Goal: Navigation & Orientation: Find specific page/section

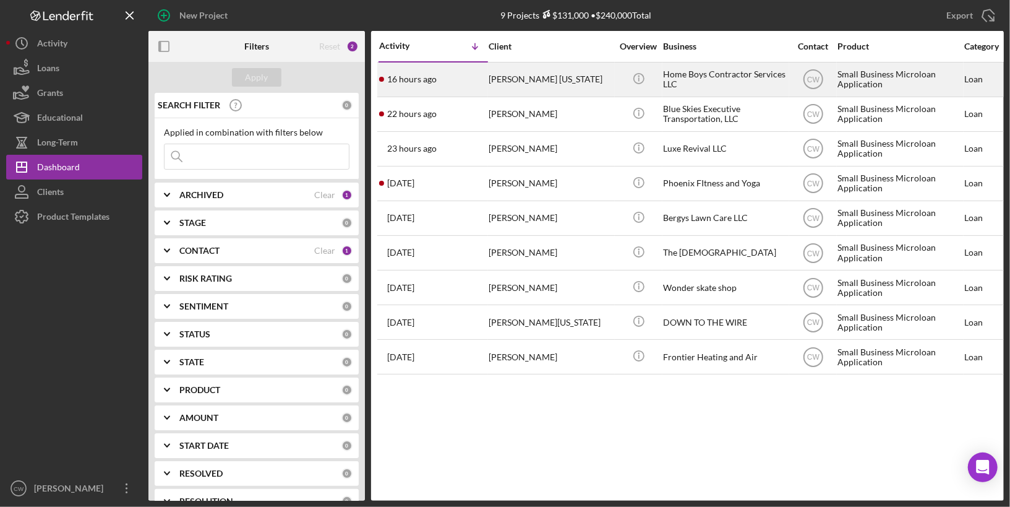
click at [741, 87] on div "Home Boys Contractor Services LLC" at bounding box center [725, 79] width 124 height 33
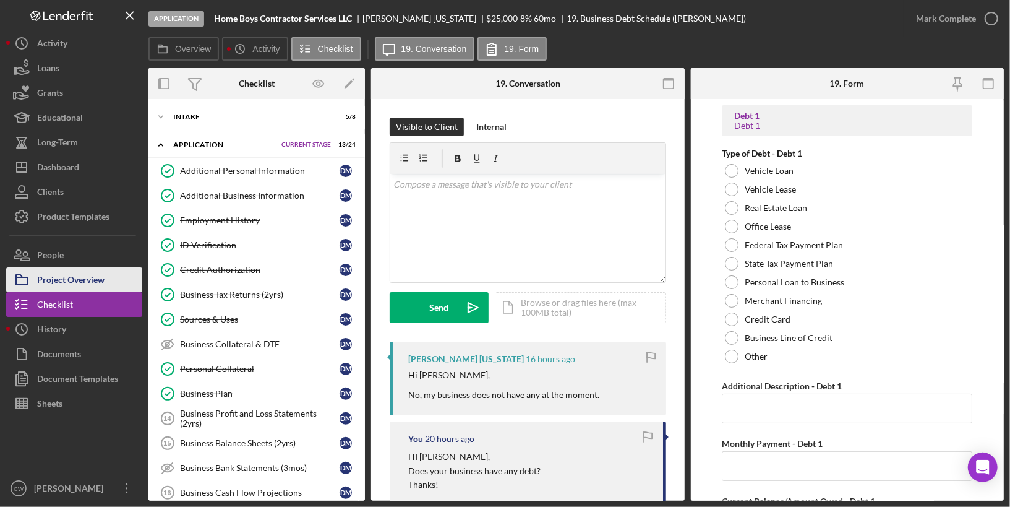
click at [45, 276] on div "Project Overview" at bounding box center [70, 281] width 67 height 28
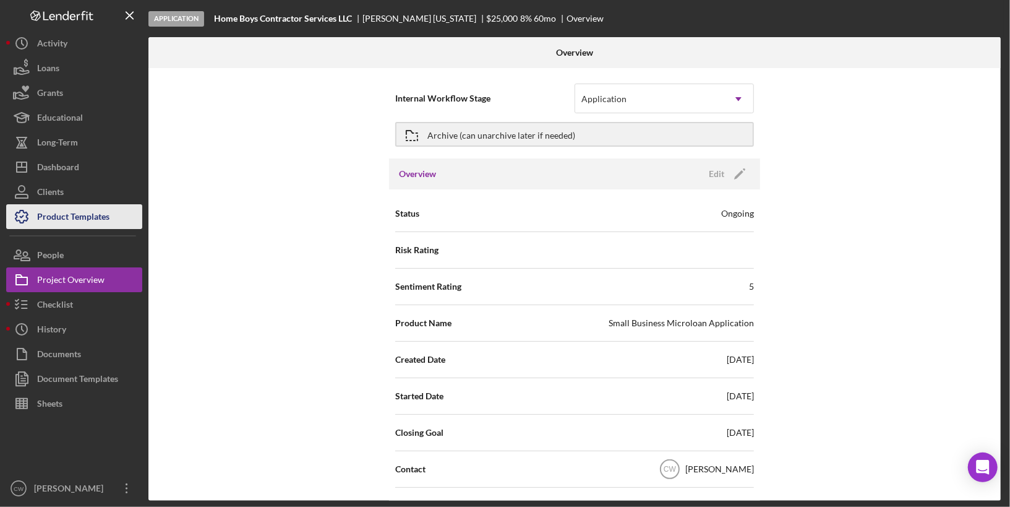
click at [64, 225] on div "Product Templates" at bounding box center [73, 218] width 72 height 28
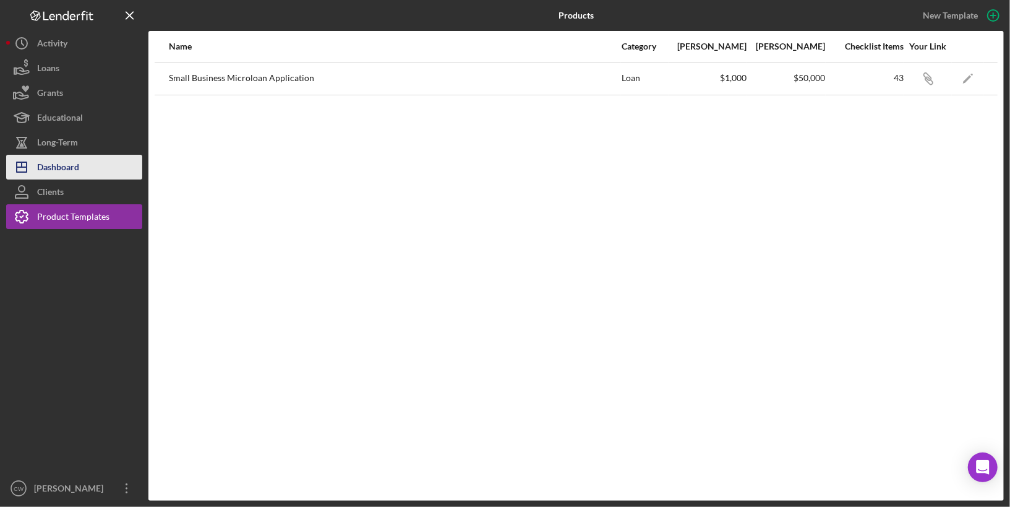
click at [75, 170] on div "Dashboard" at bounding box center [58, 169] width 42 height 28
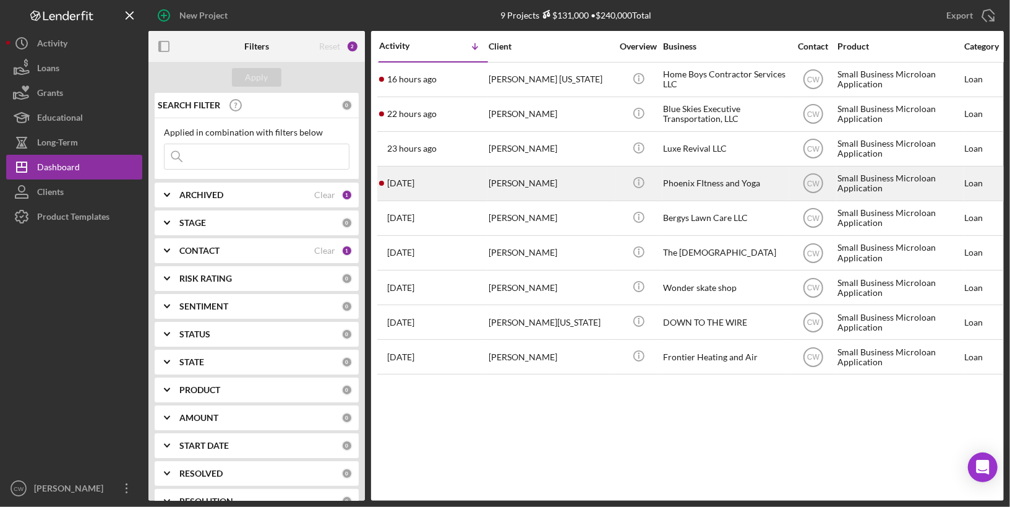
click at [659, 176] on div "Icon/Info" at bounding box center [639, 183] width 46 height 33
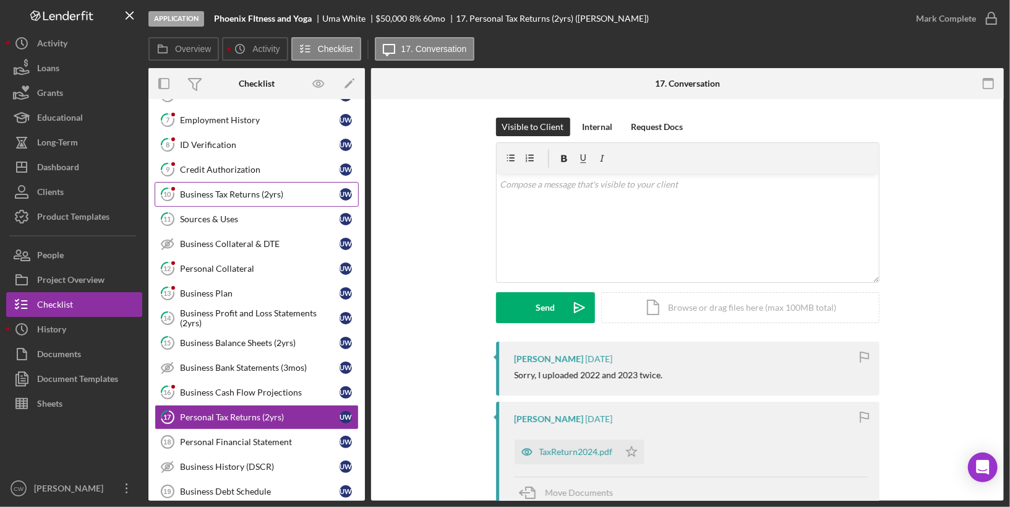
scroll to position [99, 0]
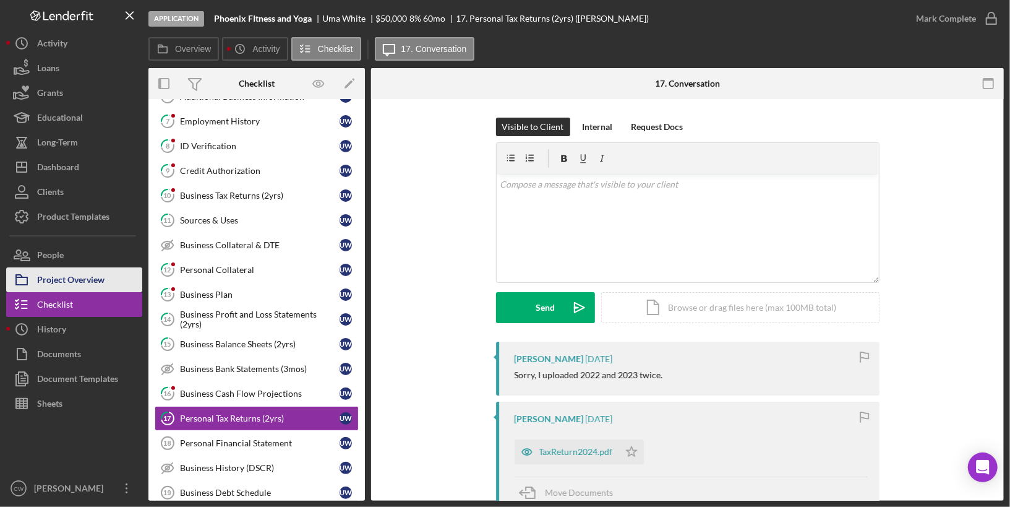
click at [70, 284] on div "Project Overview" at bounding box center [70, 281] width 67 height 28
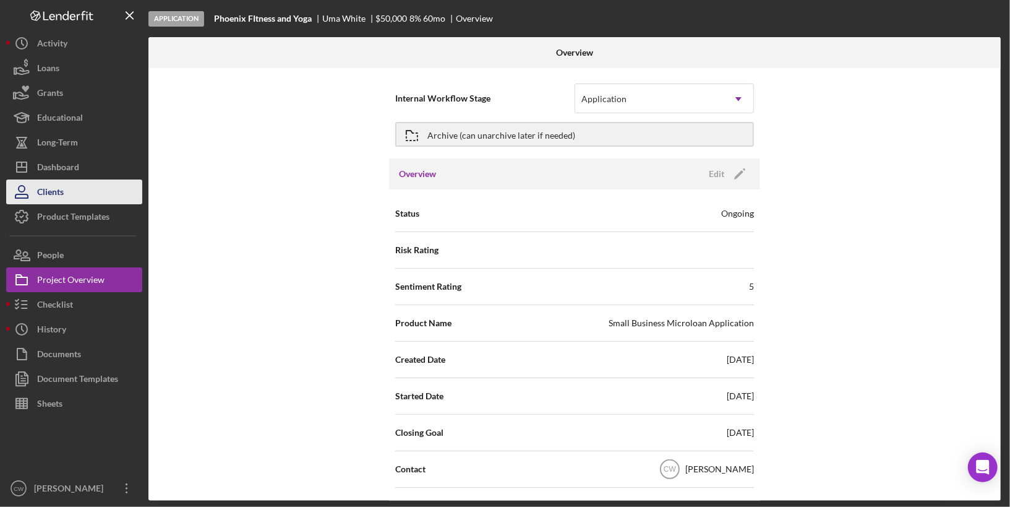
click at [76, 203] on button "Clients" at bounding box center [74, 191] width 136 height 25
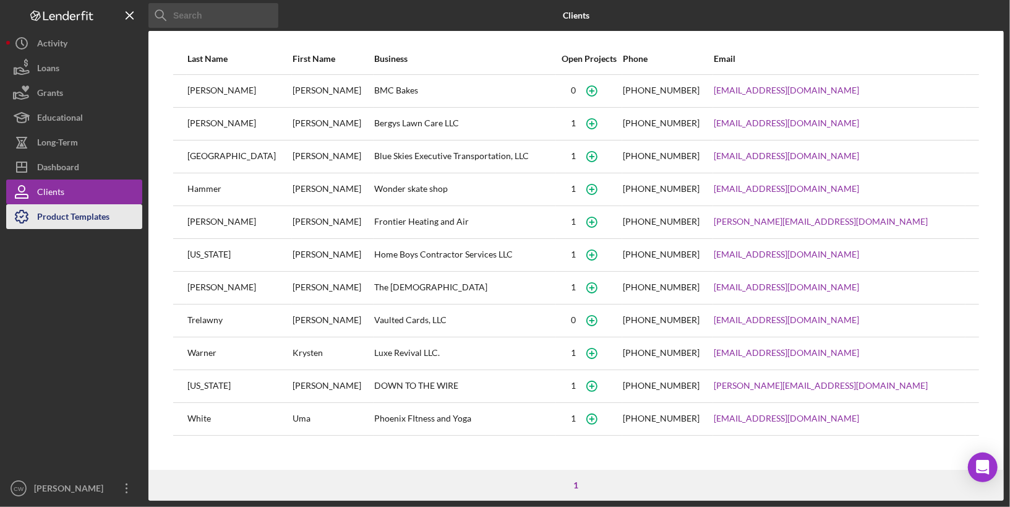
click at [69, 214] on div "Product Templates" at bounding box center [73, 218] width 72 height 28
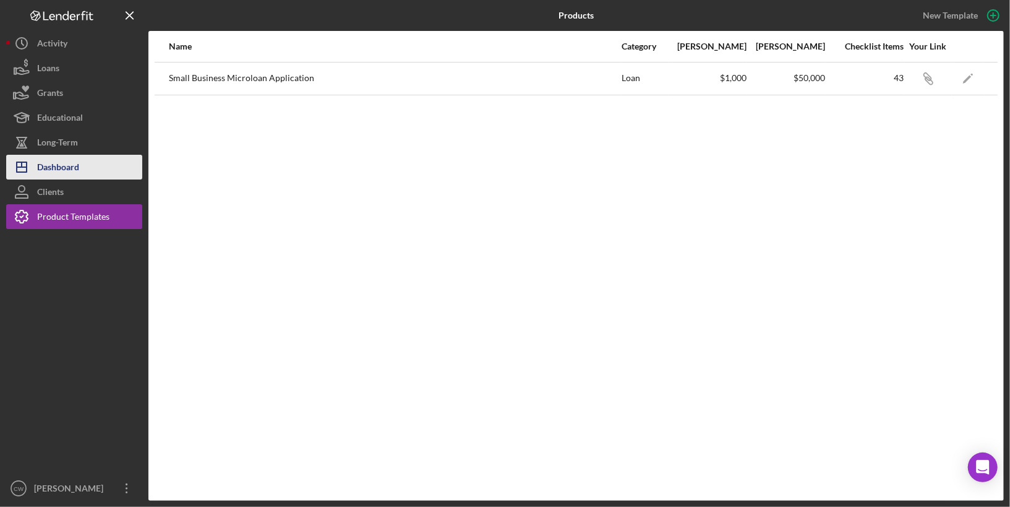
click at [64, 163] on div "Dashboard" at bounding box center [58, 169] width 42 height 28
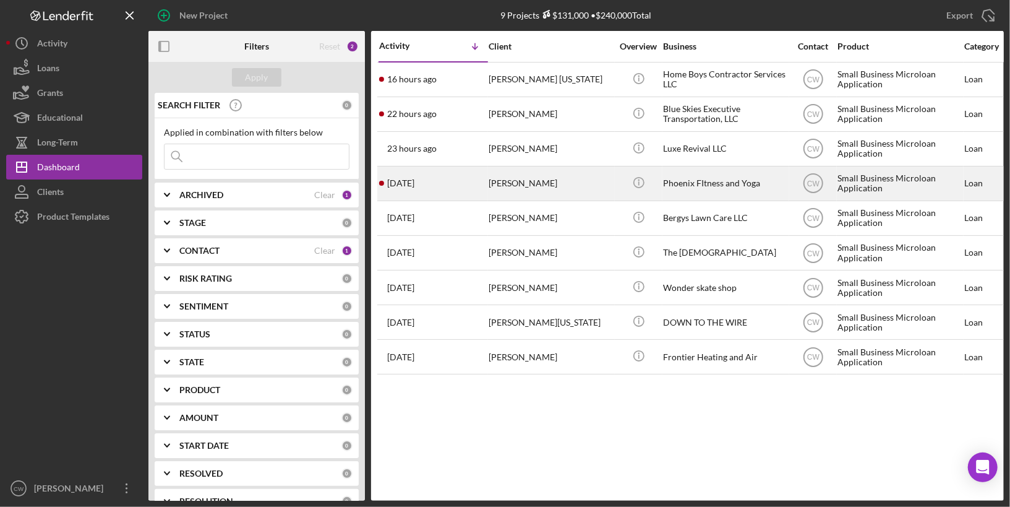
click at [556, 182] on div "Uma White" at bounding box center [551, 183] width 124 height 33
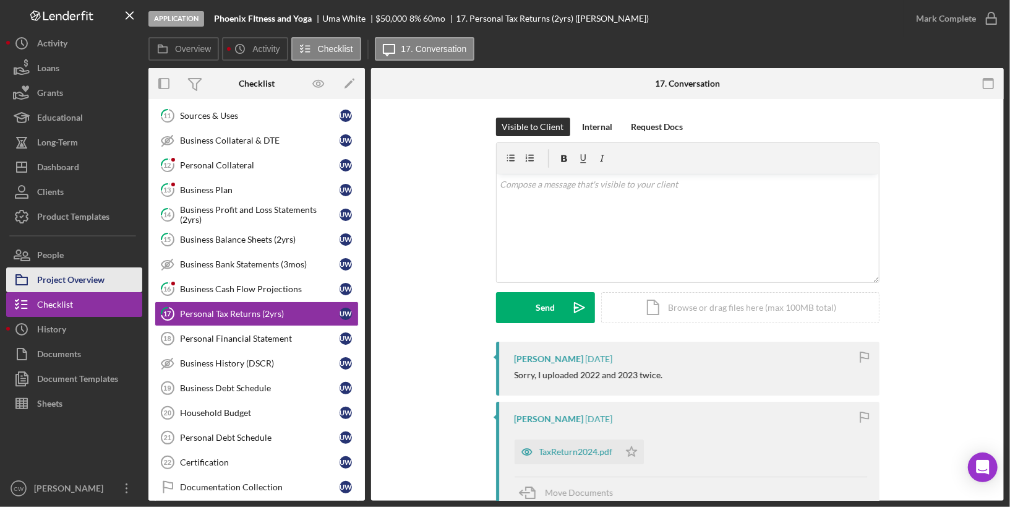
scroll to position [208, 0]
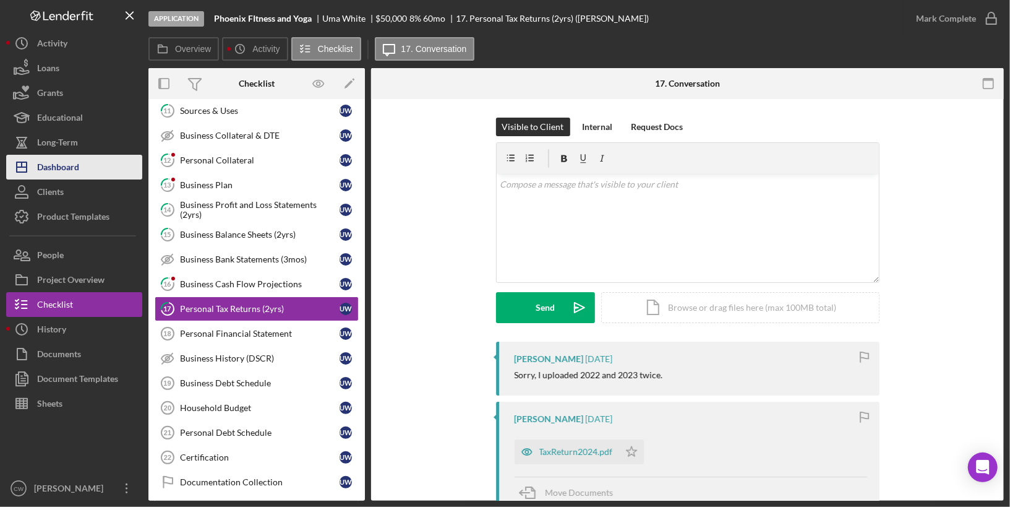
click at [53, 166] on div "Dashboard" at bounding box center [58, 169] width 42 height 28
